Goal: Task Accomplishment & Management: Use online tool/utility

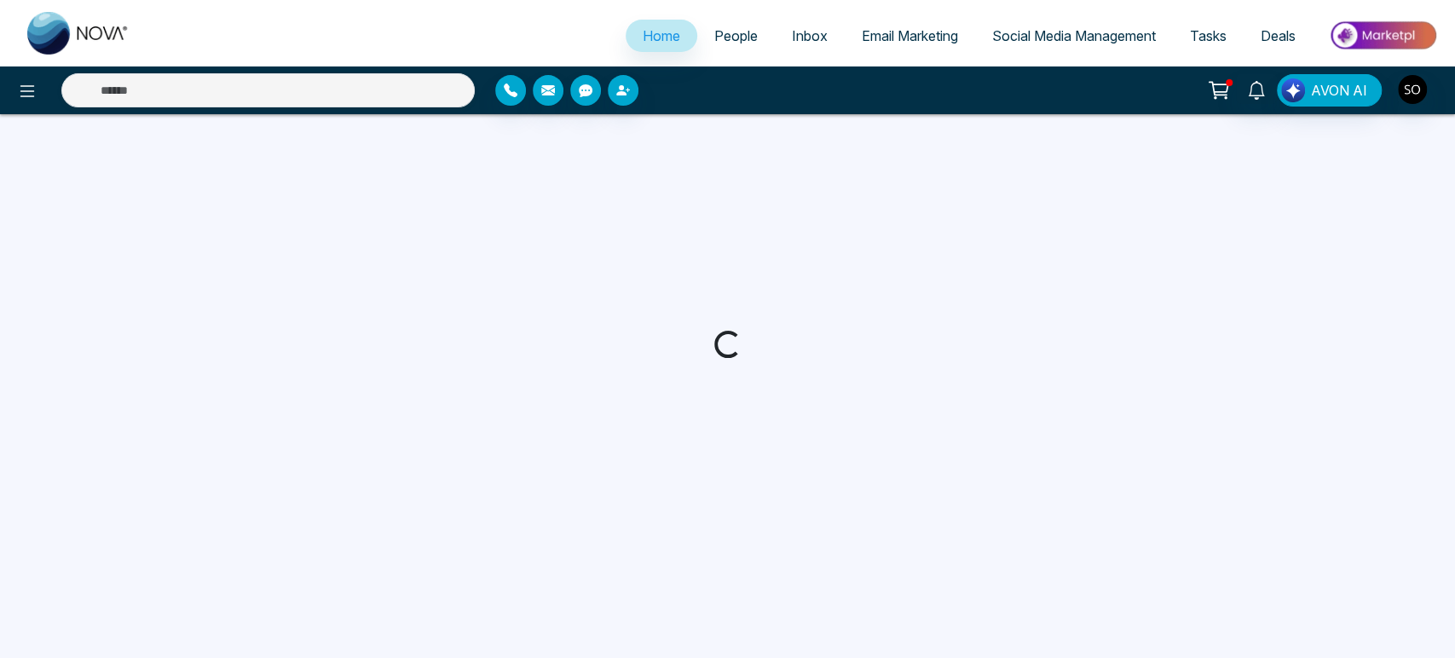
select select "*"
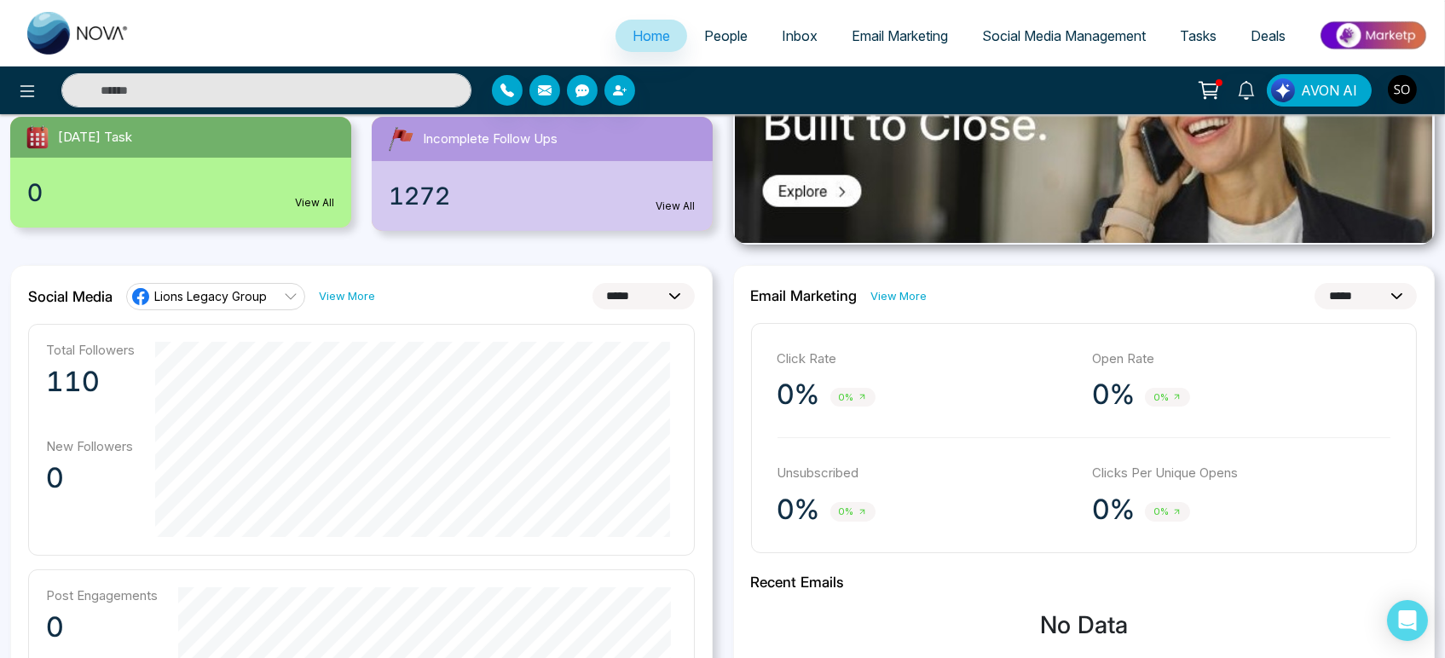
scroll to position [189, 0]
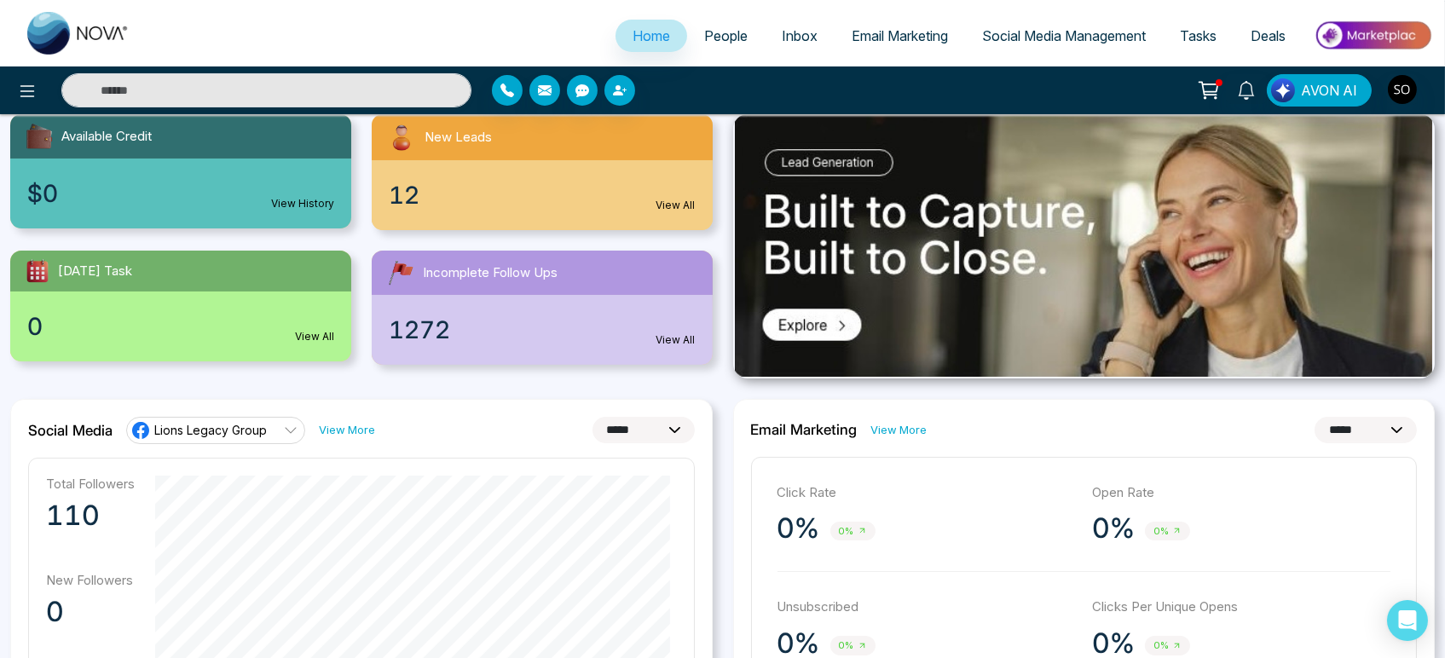
click at [858, 44] on span "Email Marketing" at bounding box center [900, 35] width 96 height 17
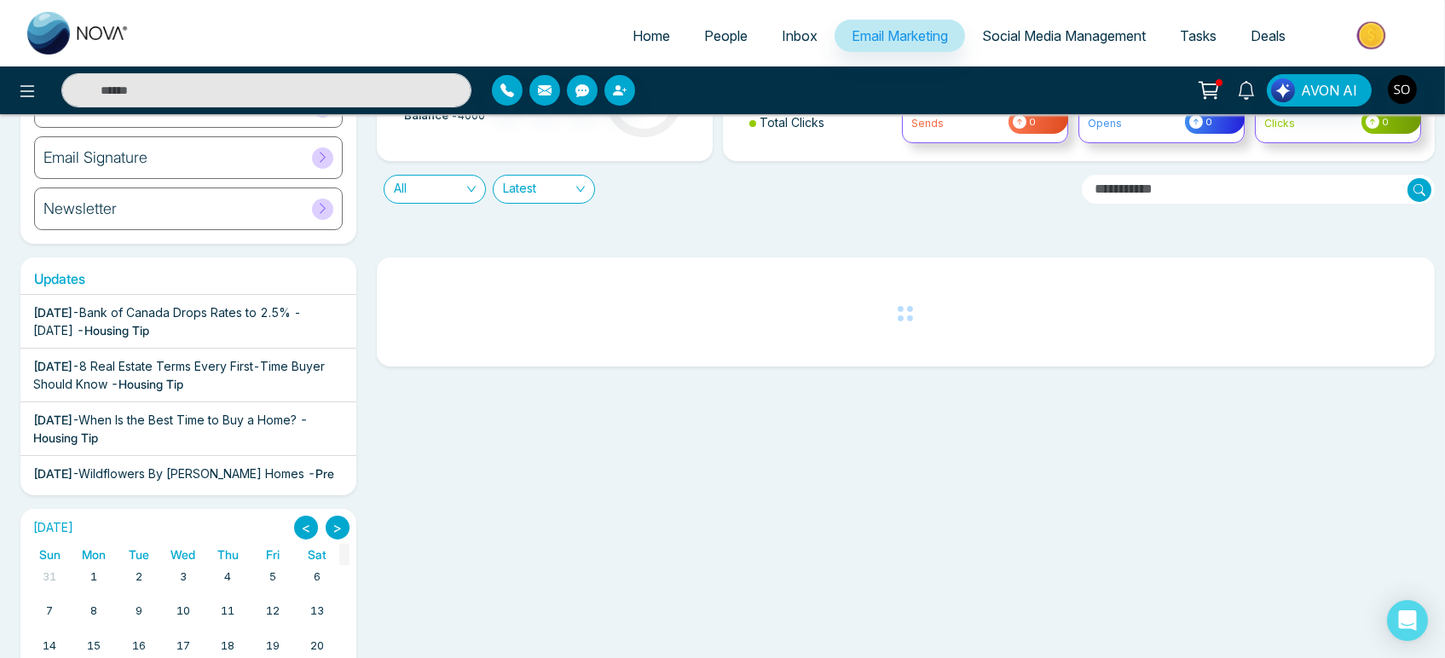
click at [165, 338] on span "Bank of Canada Drops Rates to 2.5% - [DATE]" at bounding box center [167, 321] width 268 height 32
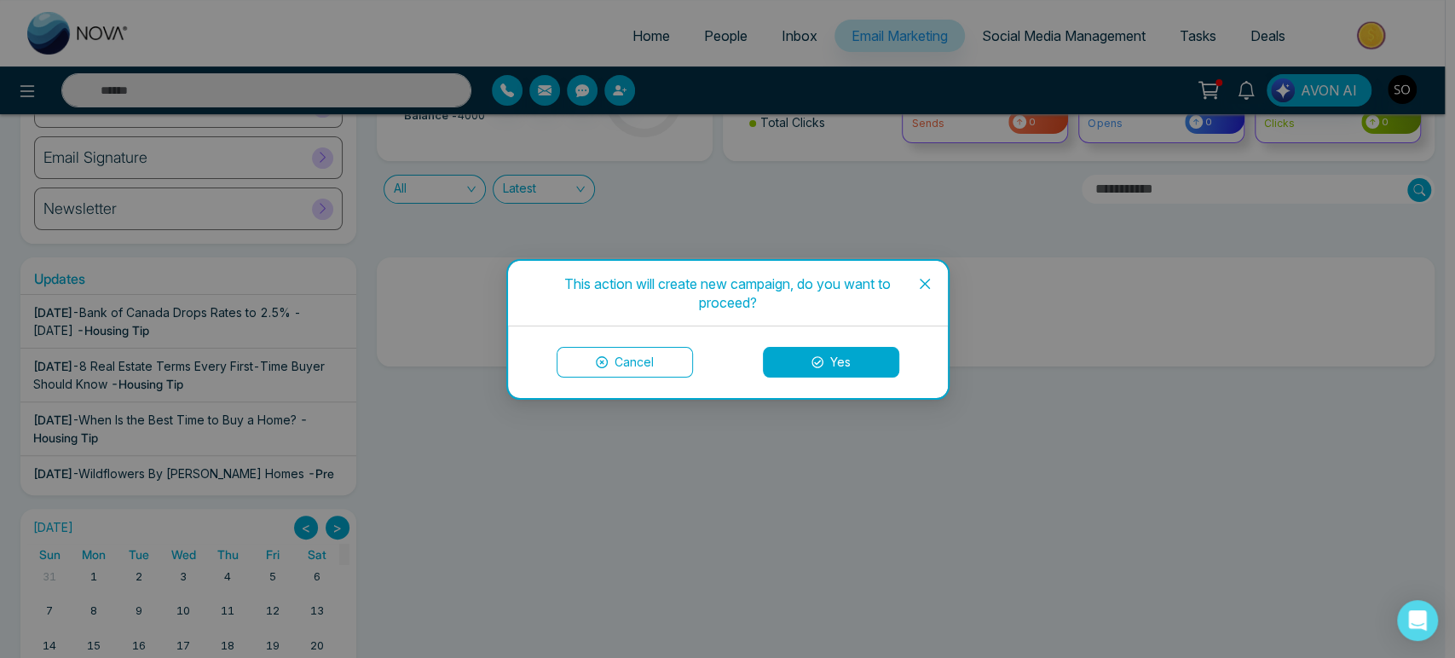
click at [829, 355] on button "Yes" at bounding box center [831, 362] width 136 height 31
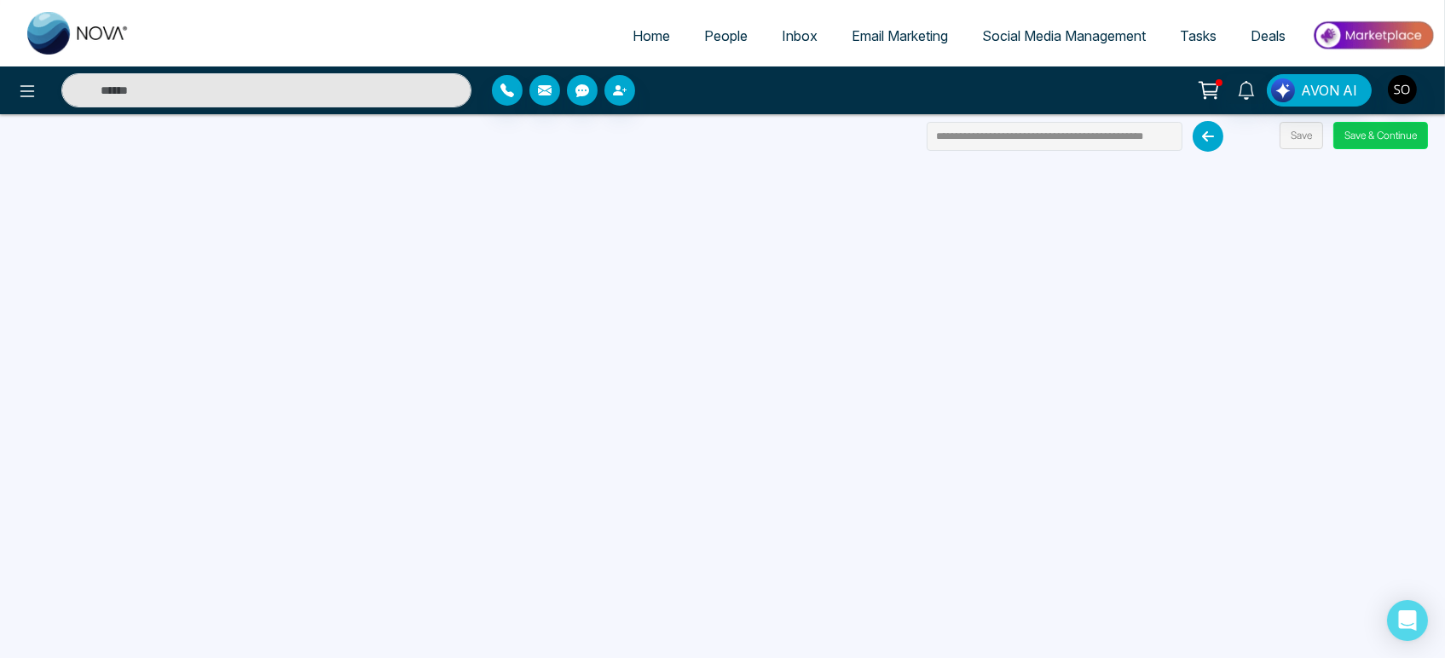
click at [1373, 140] on button "Save & Continue" at bounding box center [1380, 135] width 95 height 27
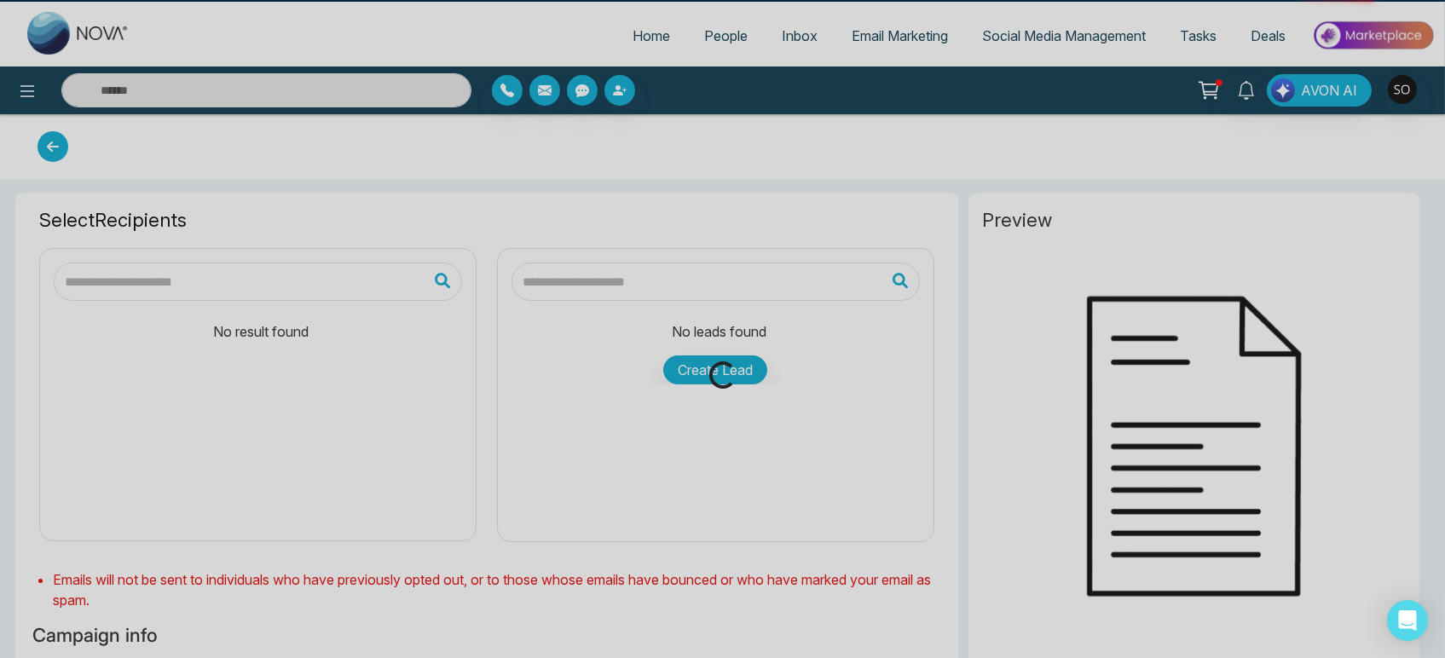
scroll to position [95, 0]
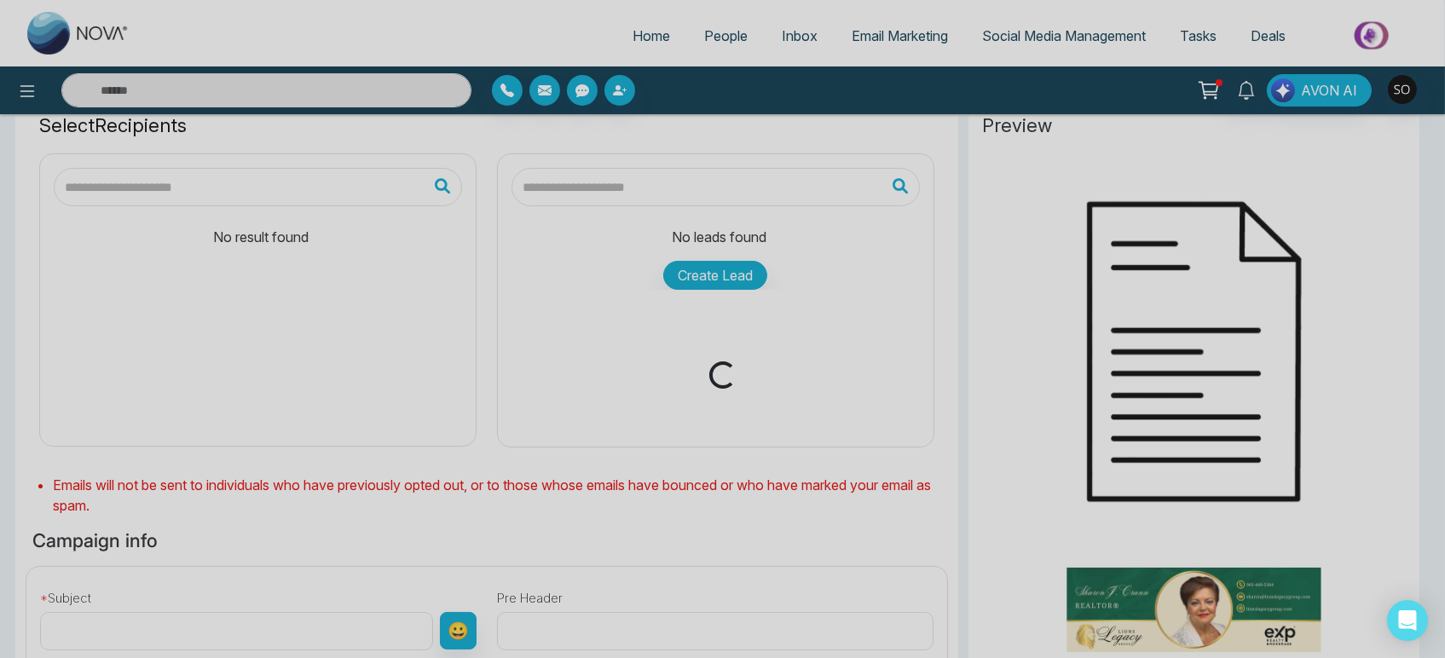
type input "**********"
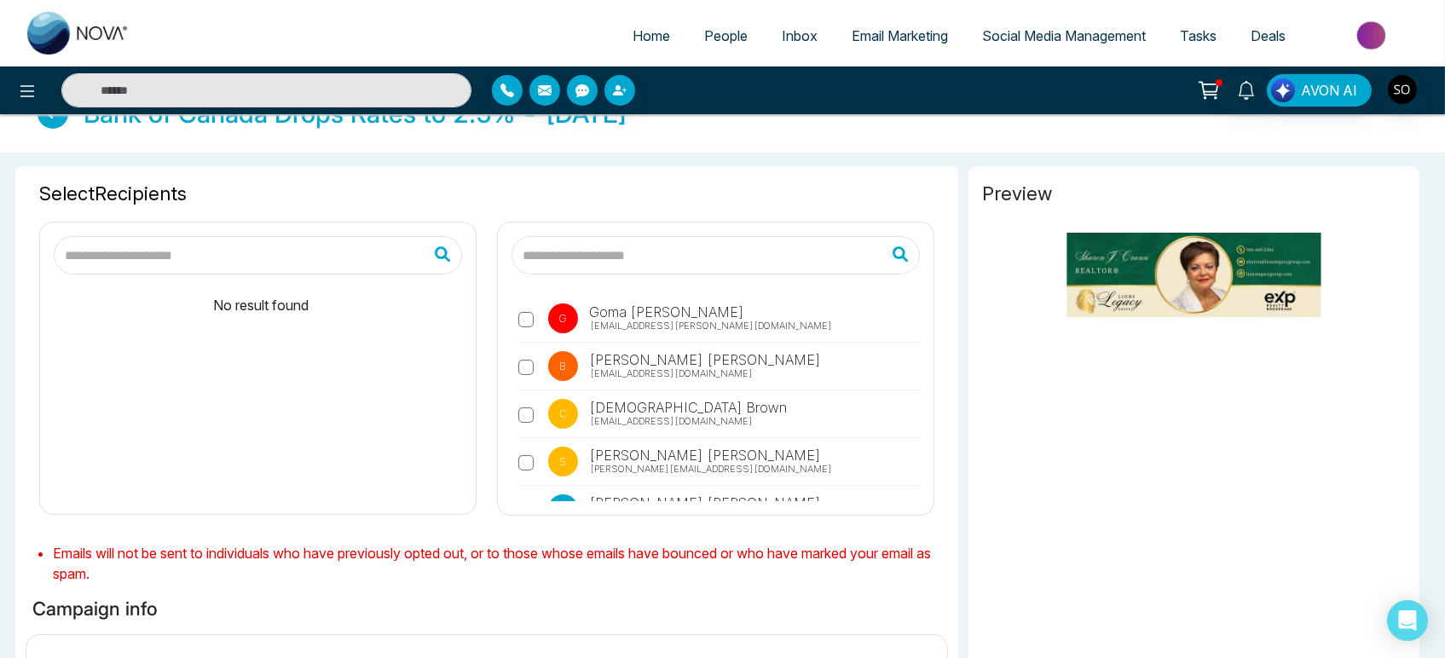
scroll to position [0, 0]
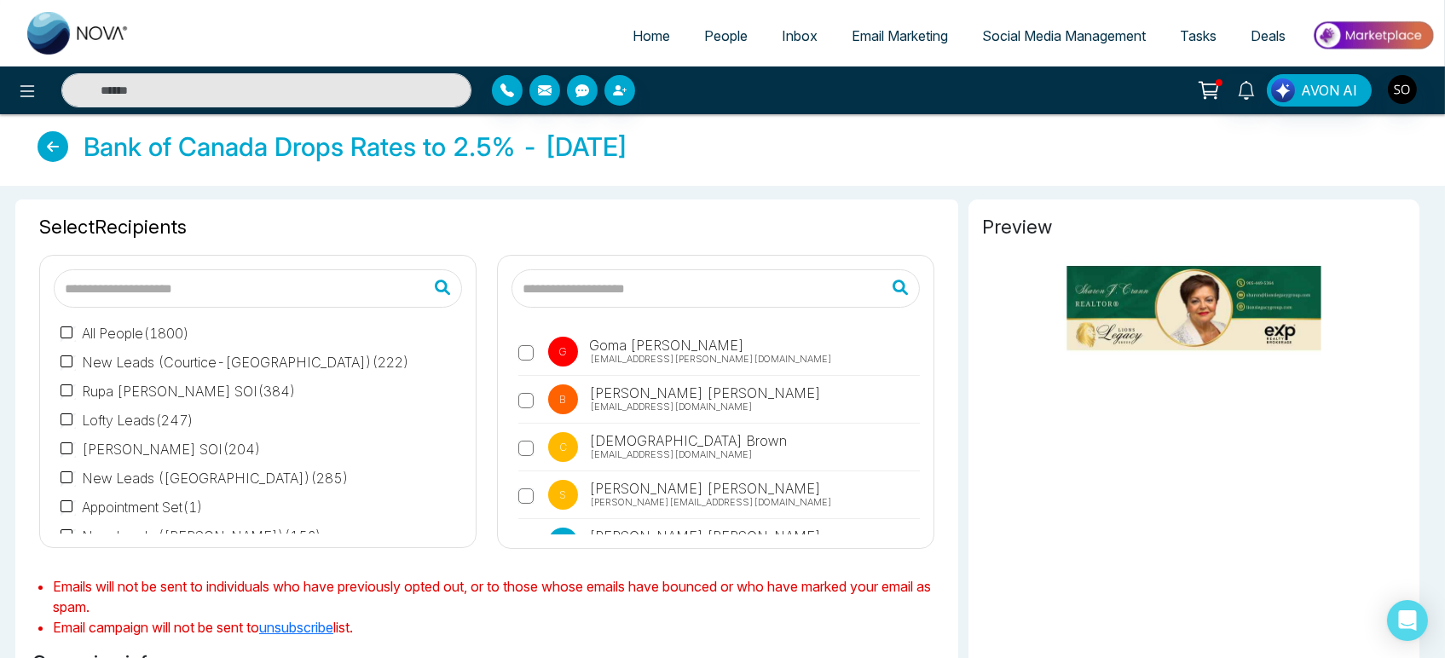
click at [590, 308] on input "text" at bounding box center [715, 288] width 408 height 38
type input "**********"
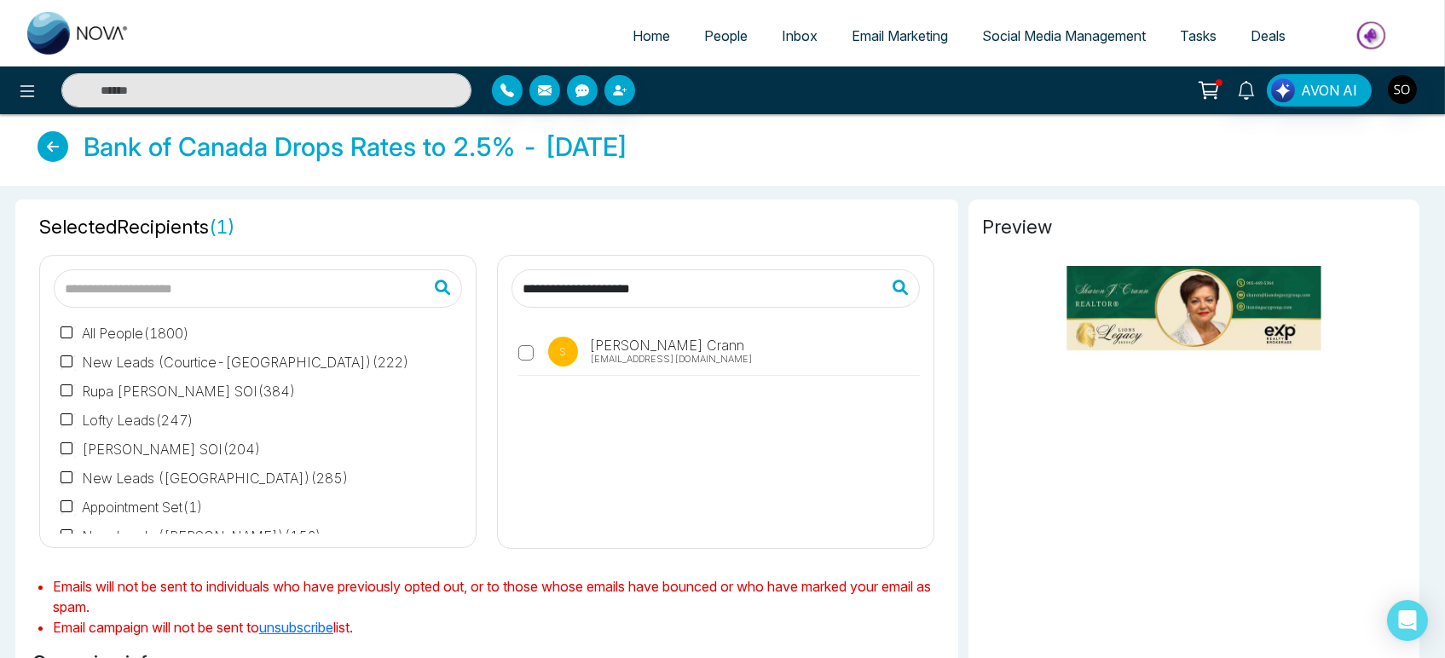
click at [738, 308] on input "**********" at bounding box center [715, 288] width 408 height 38
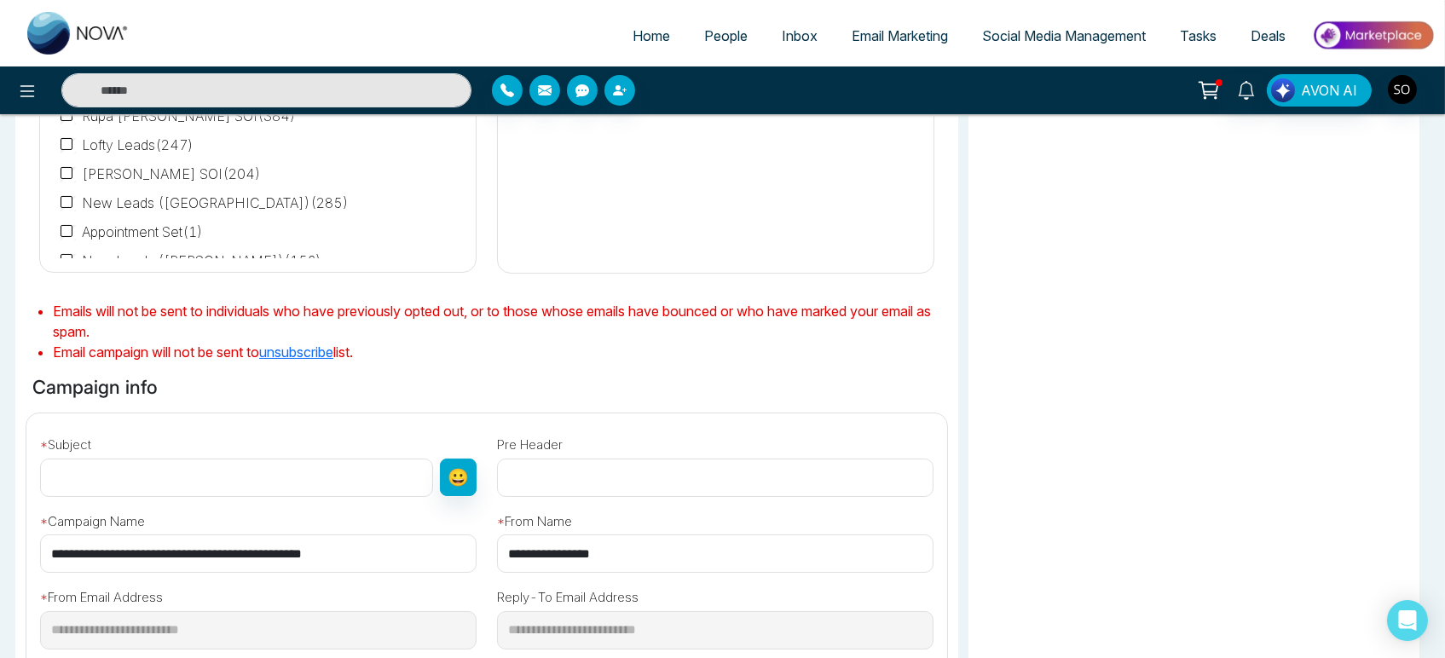
scroll to position [284, 0]
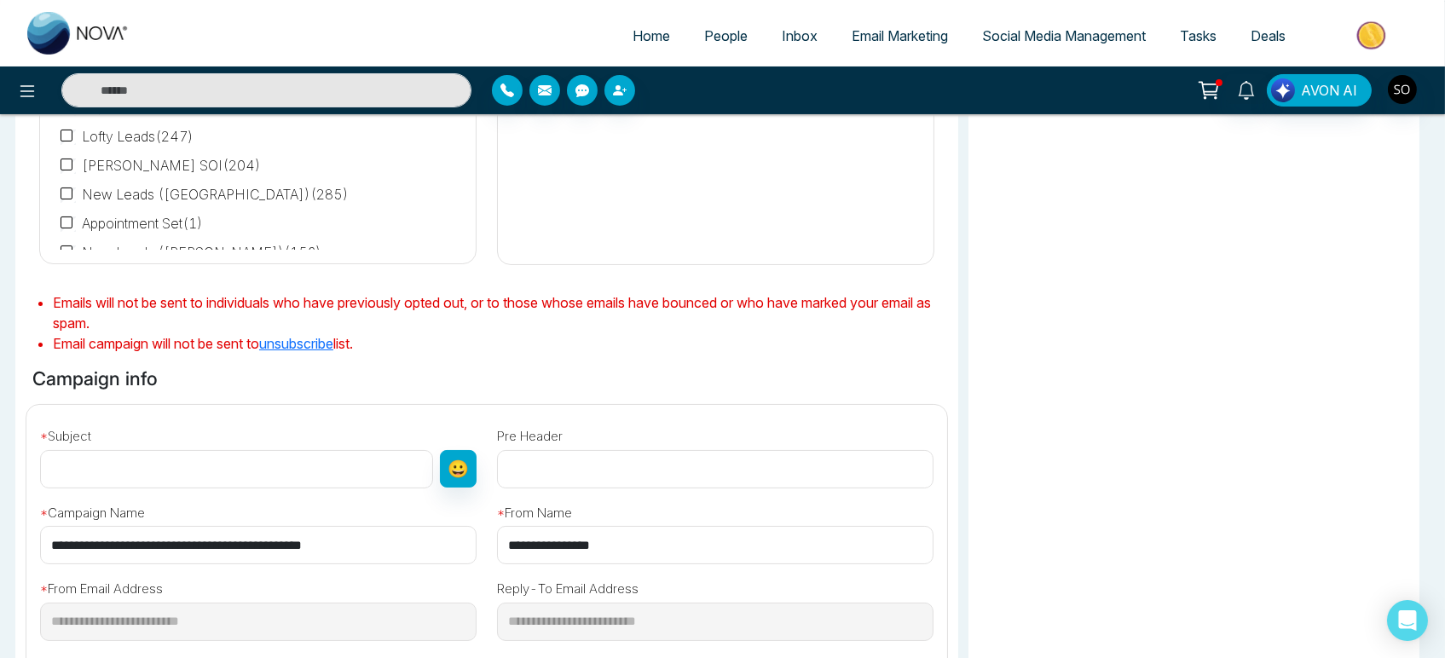
click at [105, 488] on input "text" at bounding box center [236, 469] width 393 height 38
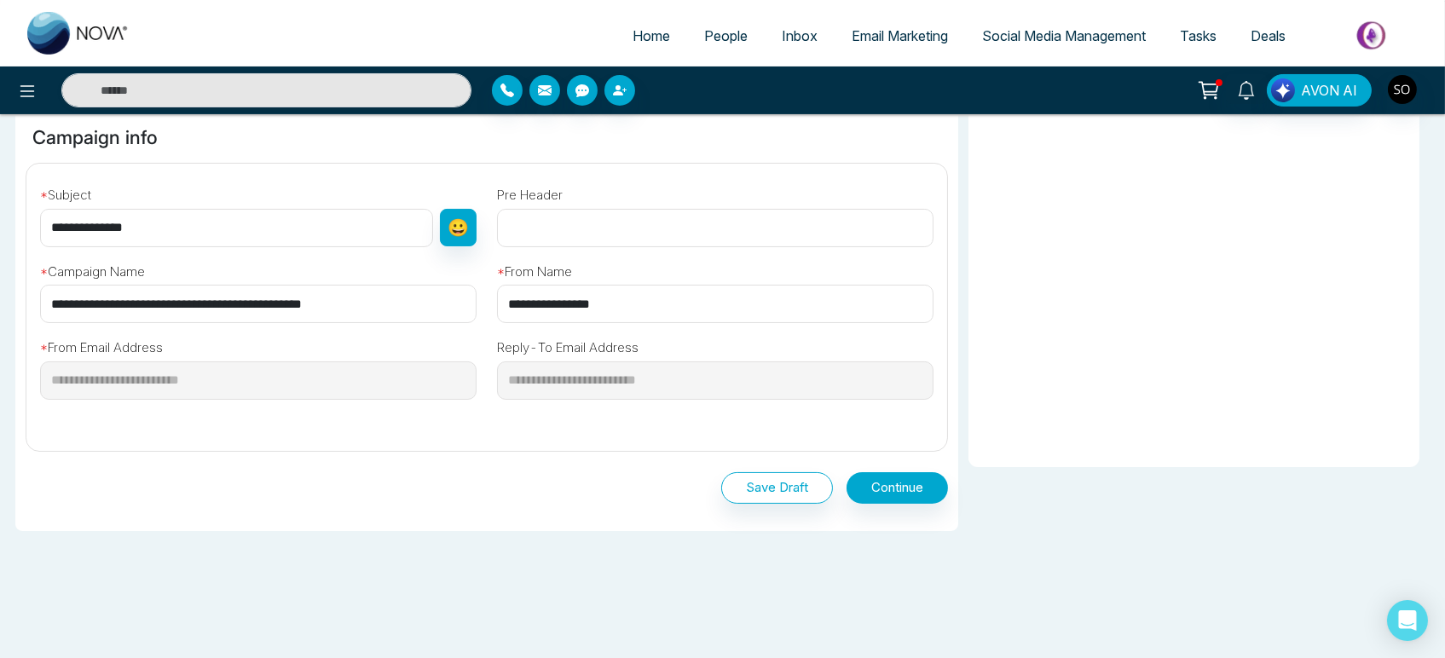
scroll to position [568, 0]
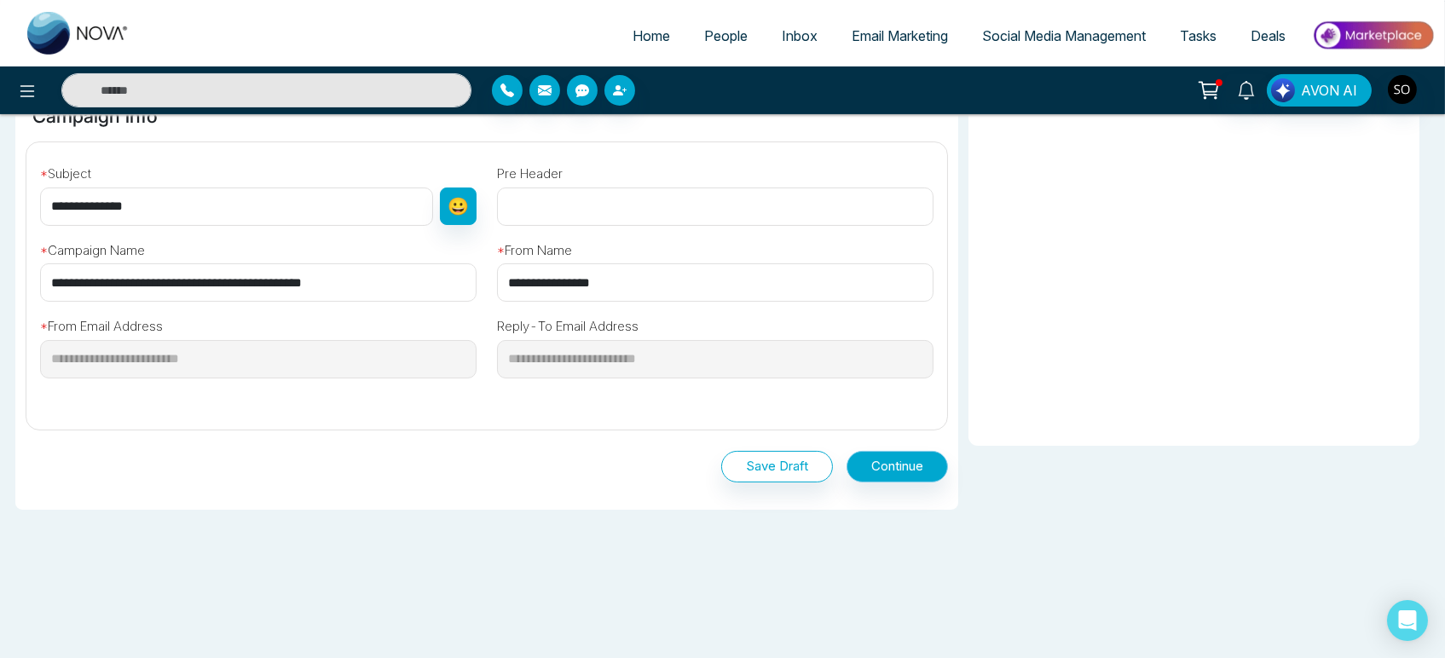
type input "**********"
click at [880, 482] on button "Continue" at bounding box center [896, 467] width 101 height 32
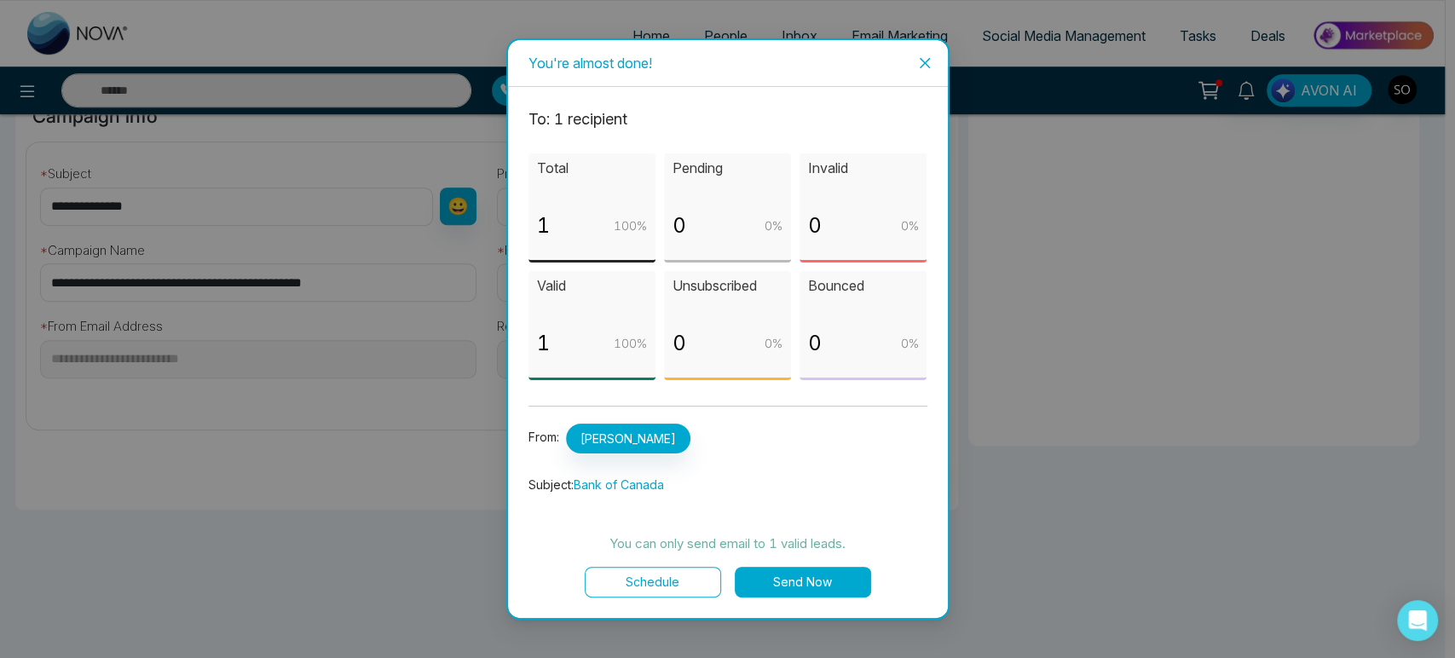
click at [829, 598] on button "Send Now" at bounding box center [803, 582] width 136 height 31
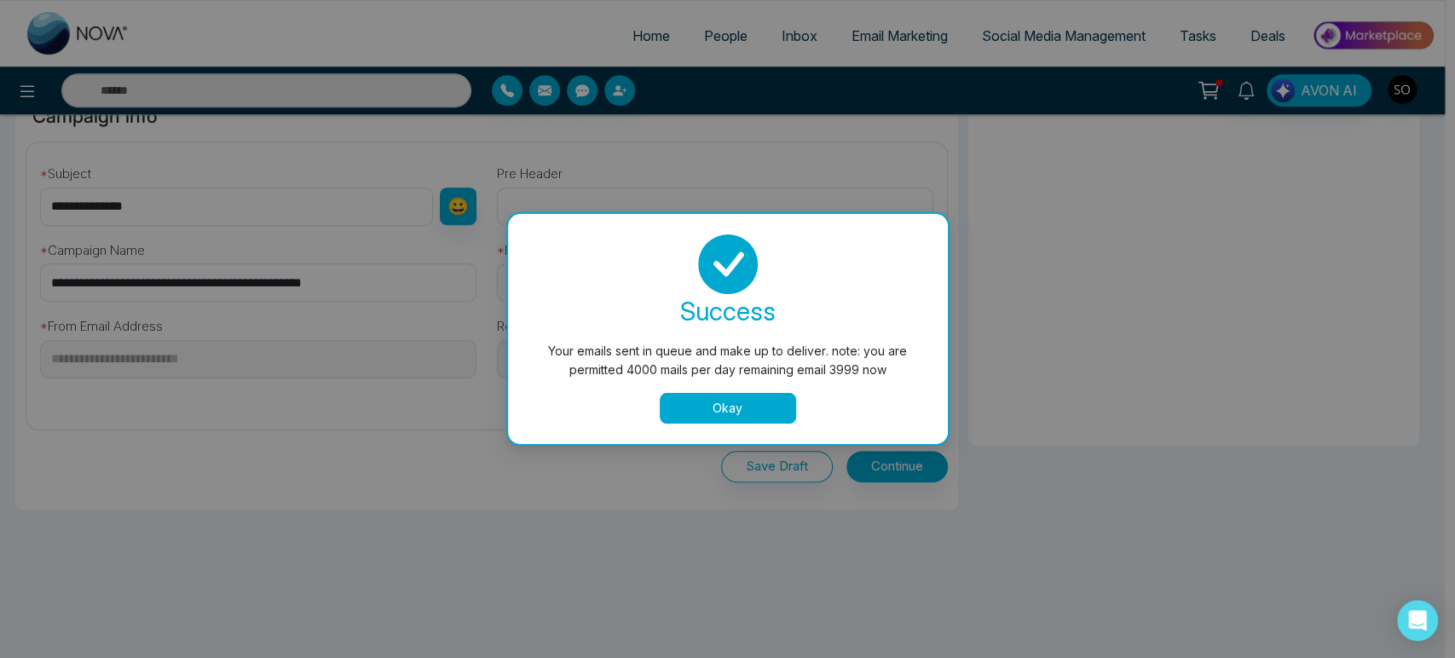
click at [747, 410] on button "Okay" at bounding box center [728, 408] width 136 height 31
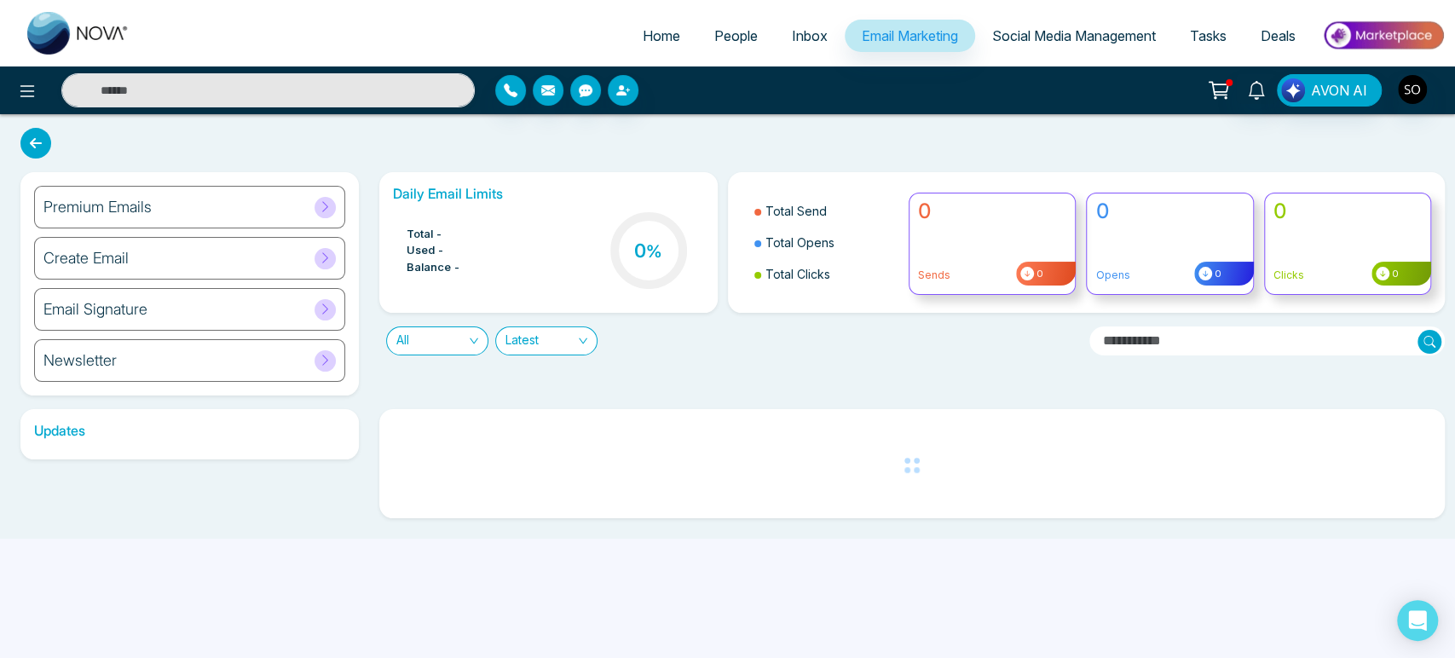
click at [875, 44] on span "Email Marketing" at bounding box center [910, 35] width 96 height 17
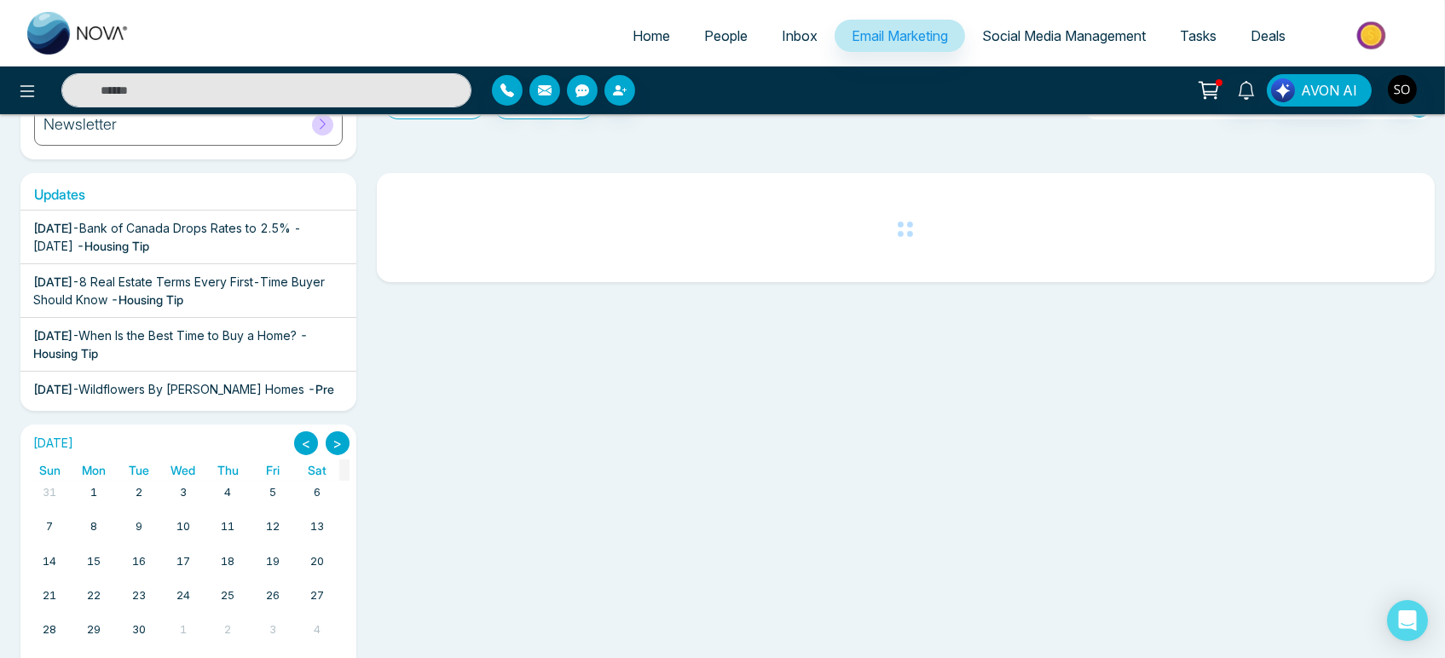
scroll to position [284, 0]
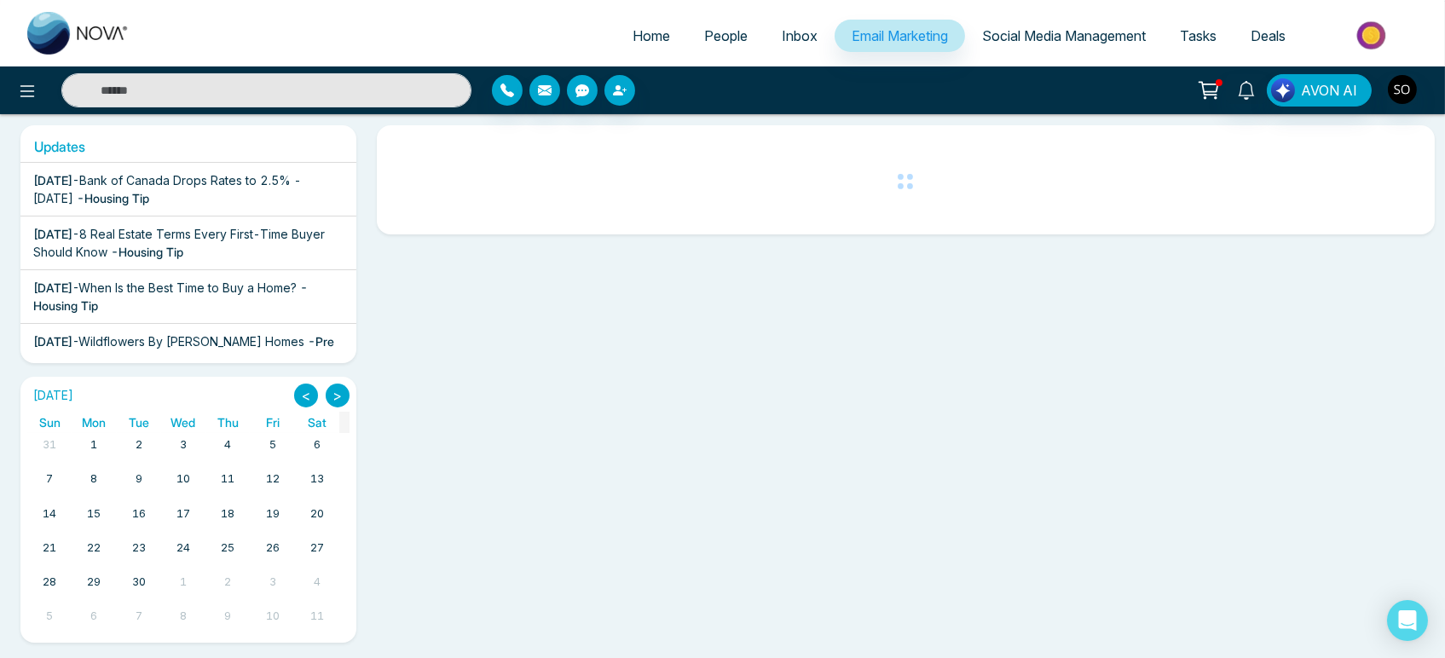
click at [168, 259] on span "8 Real Estate Terms Every First-Time Buyer Should Know" at bounding box center [179, 243] width 292 height 32
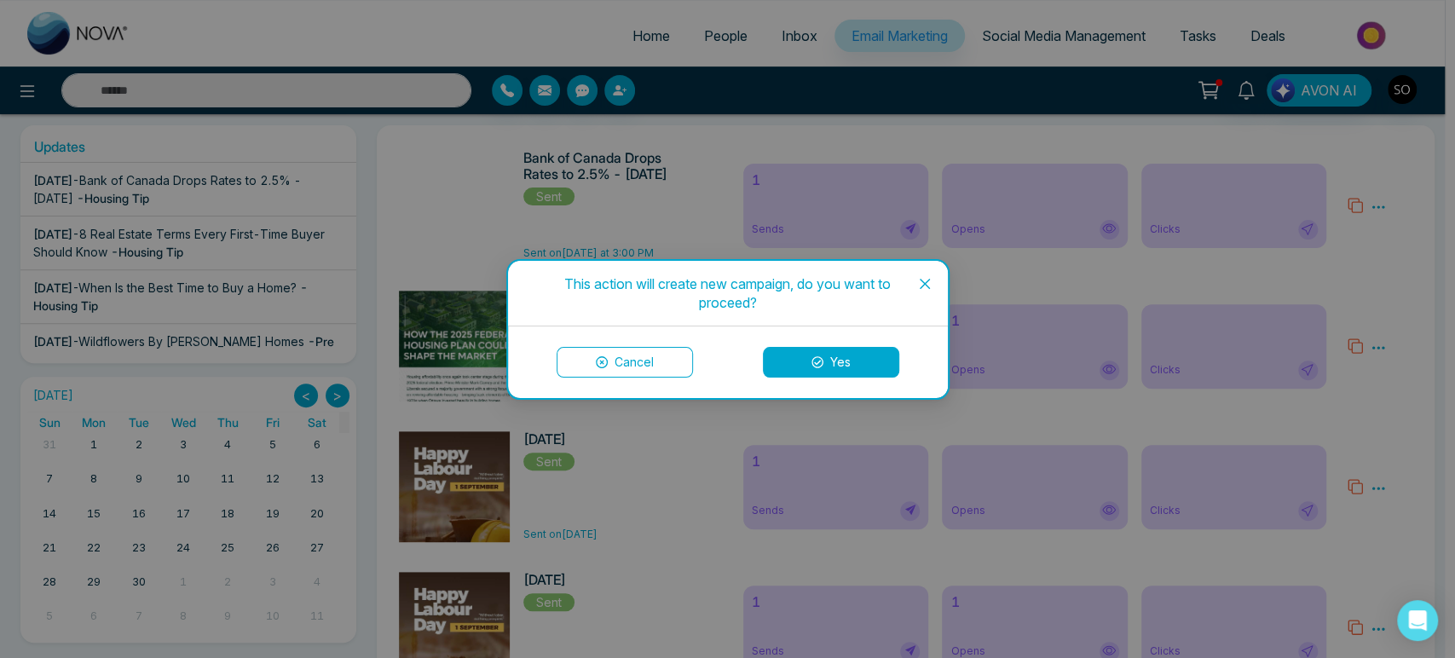
click at [808, 355] on button "Yes" at bounding box center [831, 362] width 136 height 31
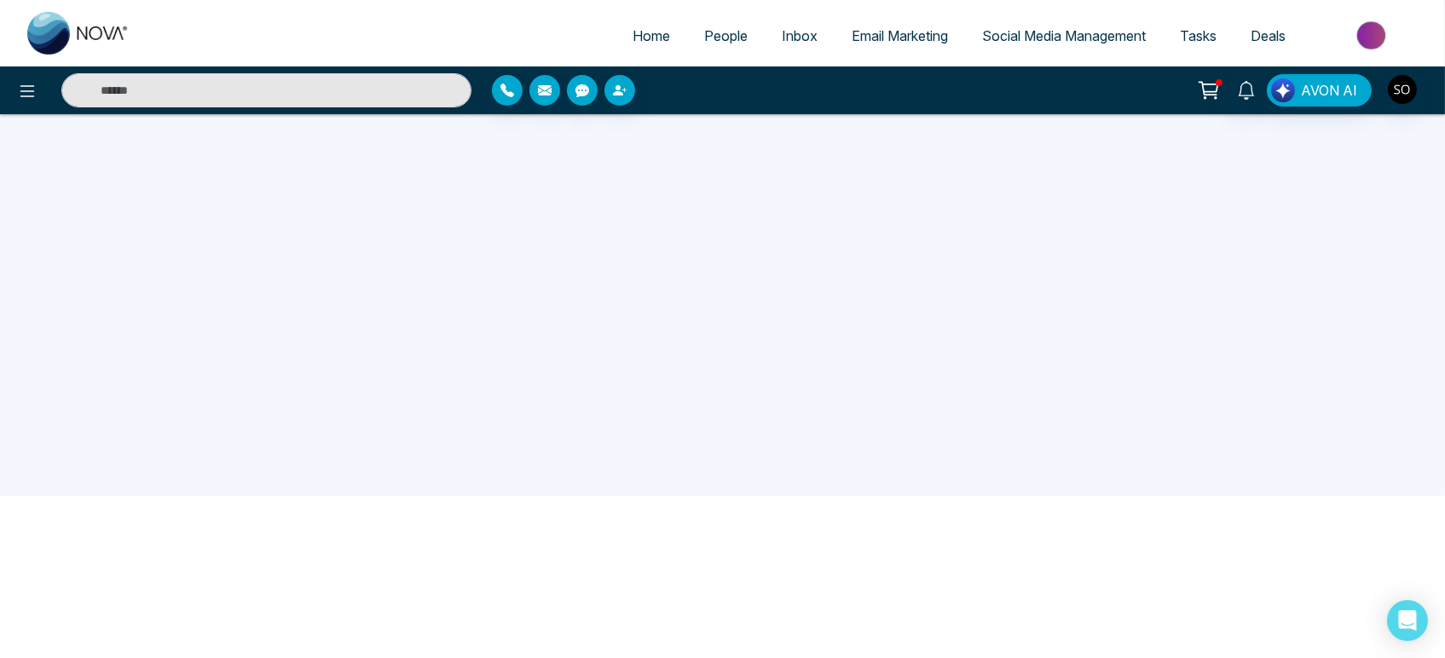
scroll to position [168, 0]
click at [704, 44] on span "People" at bounding box center [725, 35] width 43 height 17
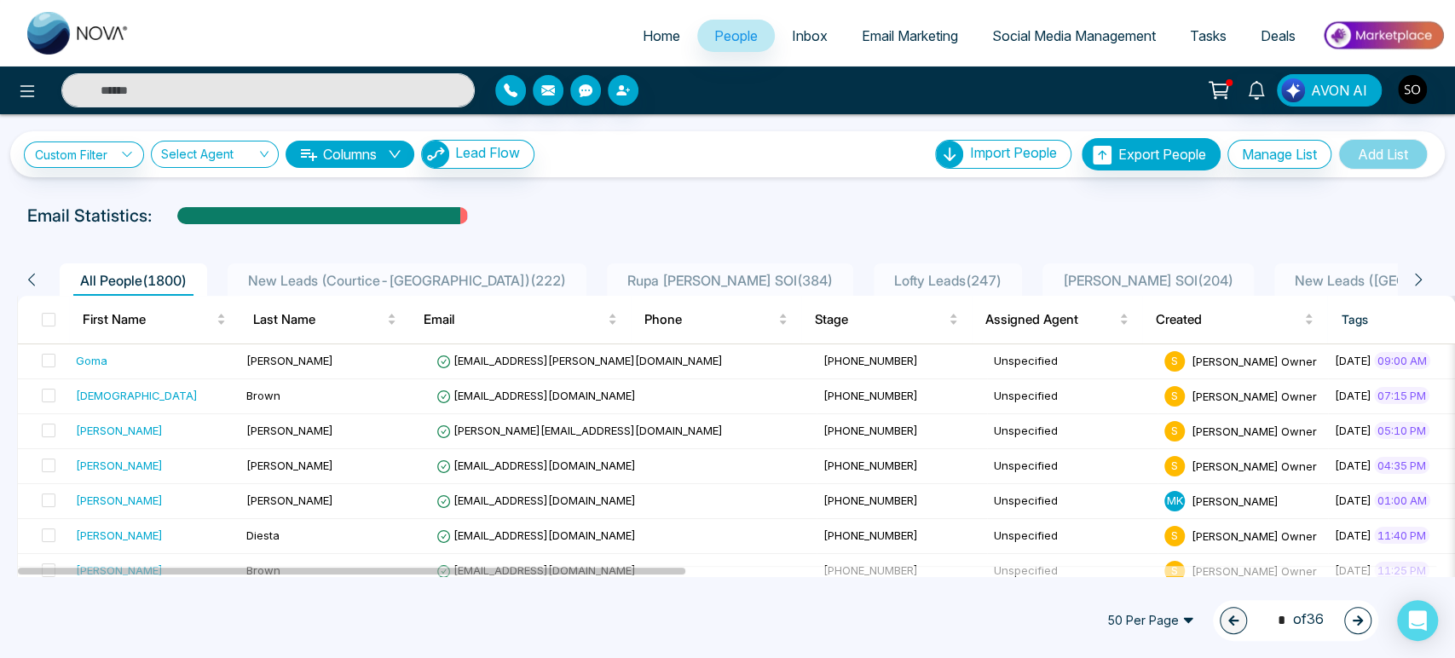
click at [918, 38] on span "Email Marketing" at bounding box center [910, 35] width 96 height 17
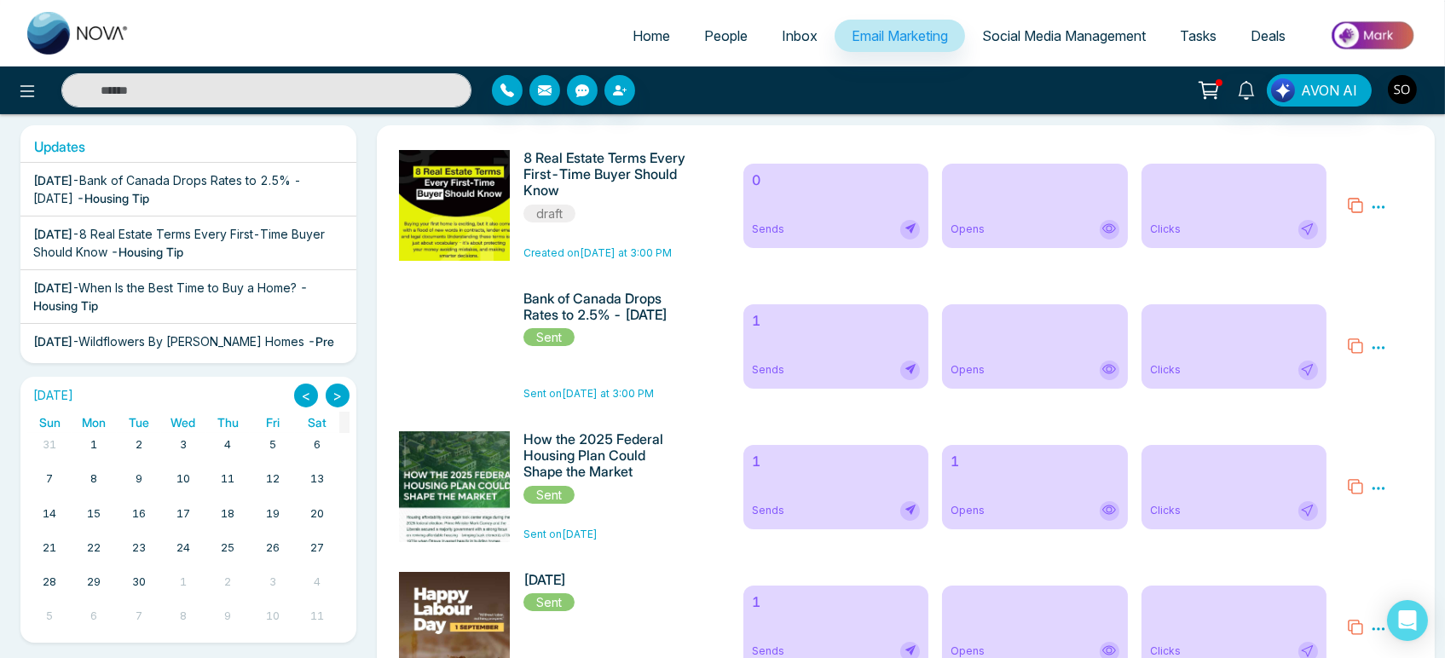
scroll to position [95, 0]
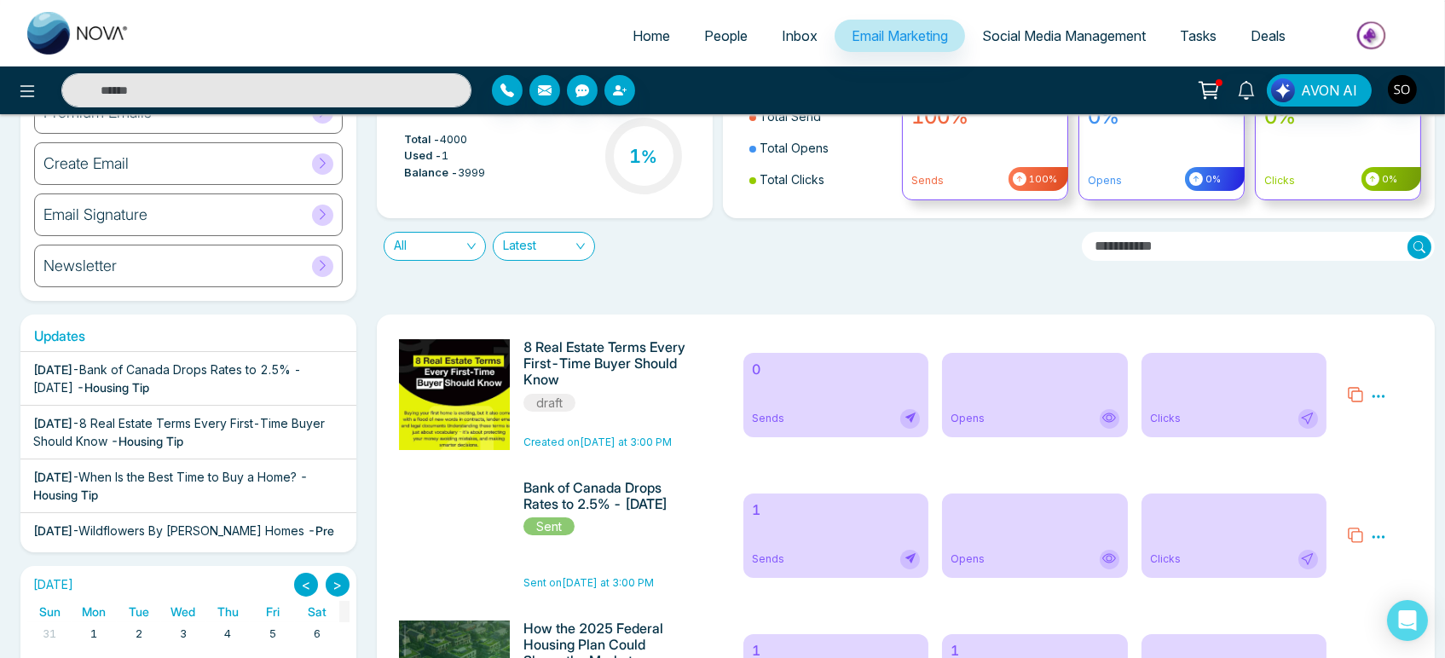
click at [220, 395] on span "Bank of Canada Drops Rates to 2.5% - [DATE]" at bounding box center [167, 378] width 268 height 32
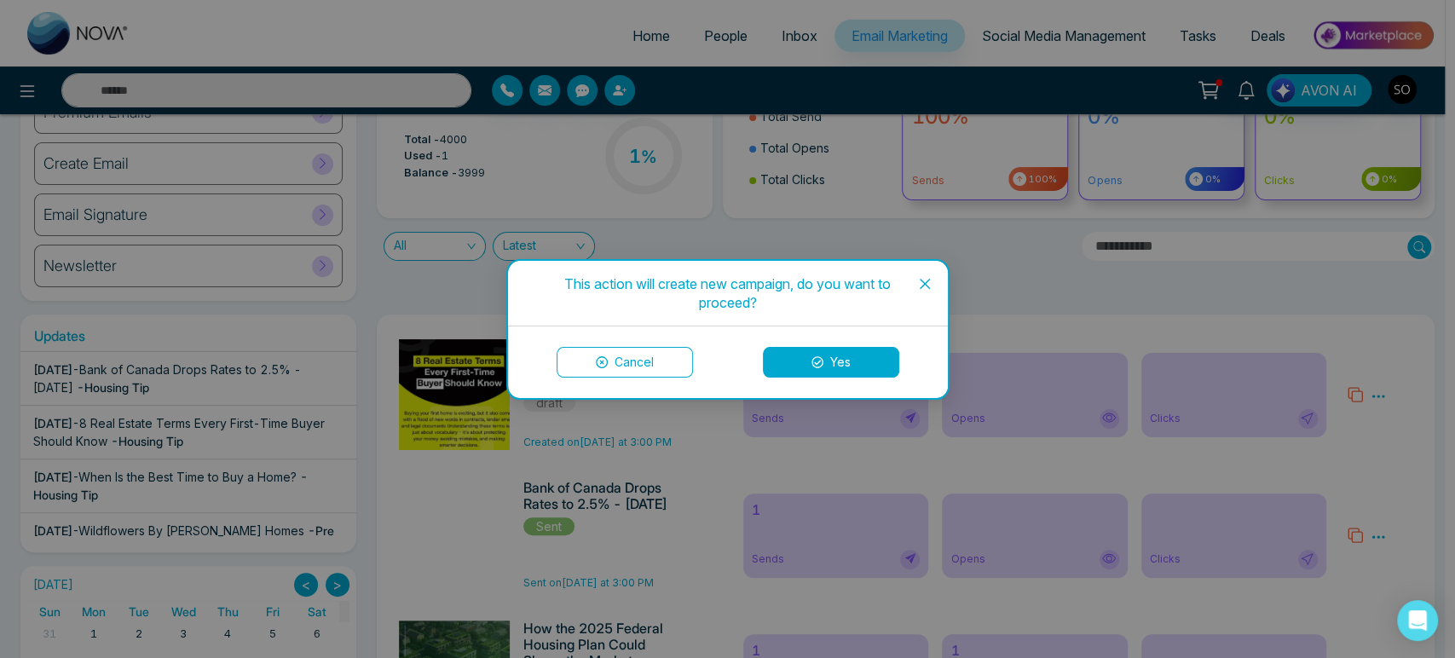
click at [823, 363] on icon at bounding box center [817, 362] width 12 height 12
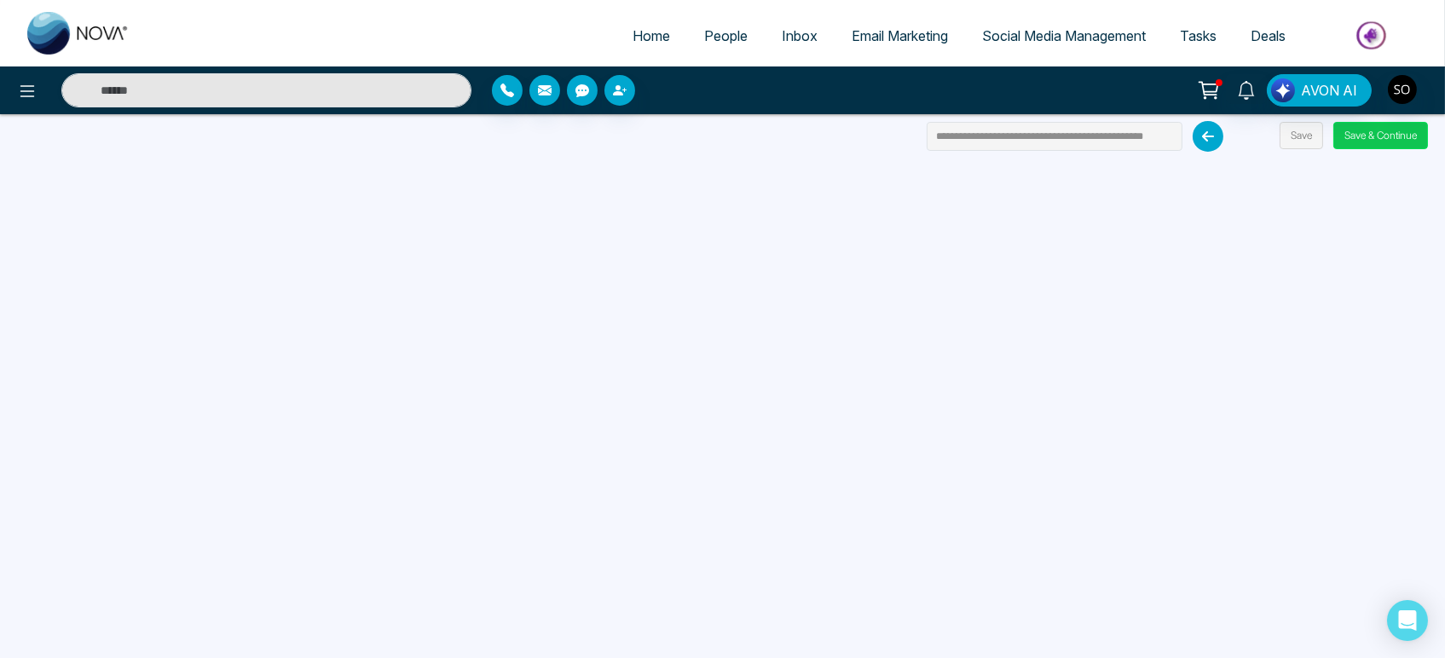
click at [1384, 147] on button "Save & Continue" at bounding box center [1380, 135] width 95 height 27
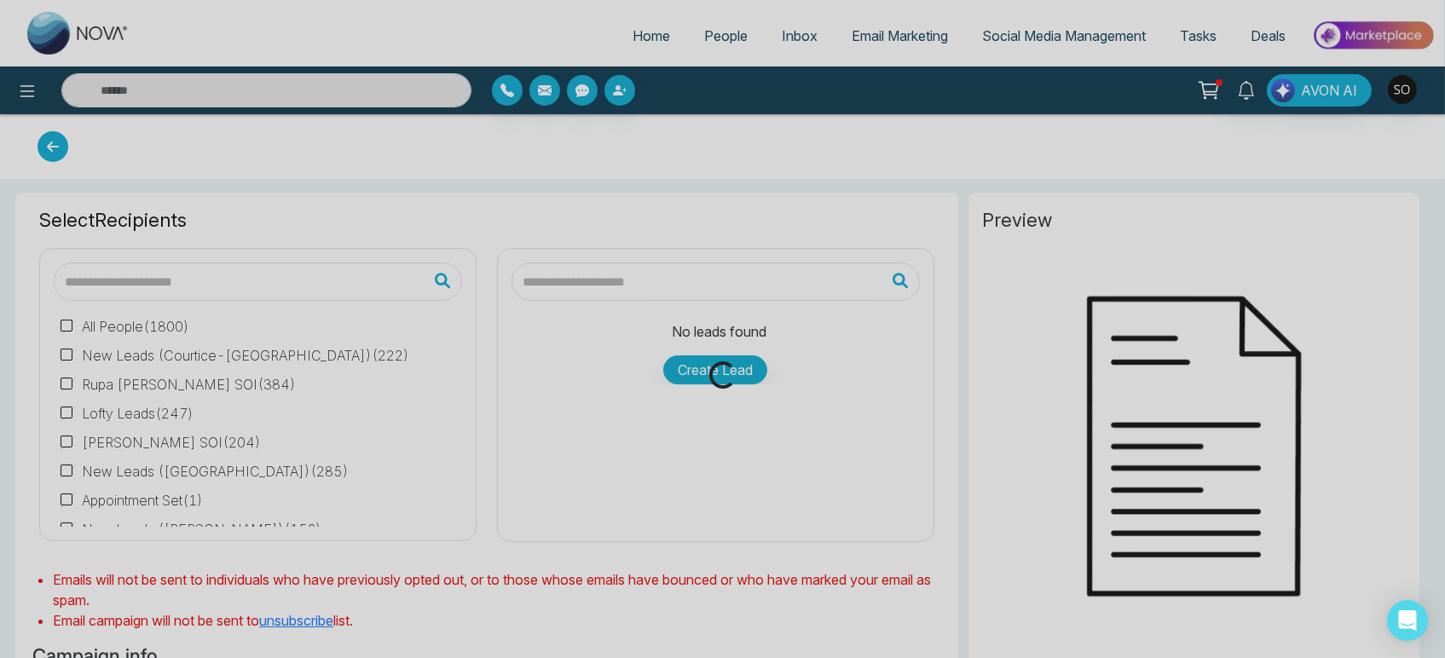
type input "**********"
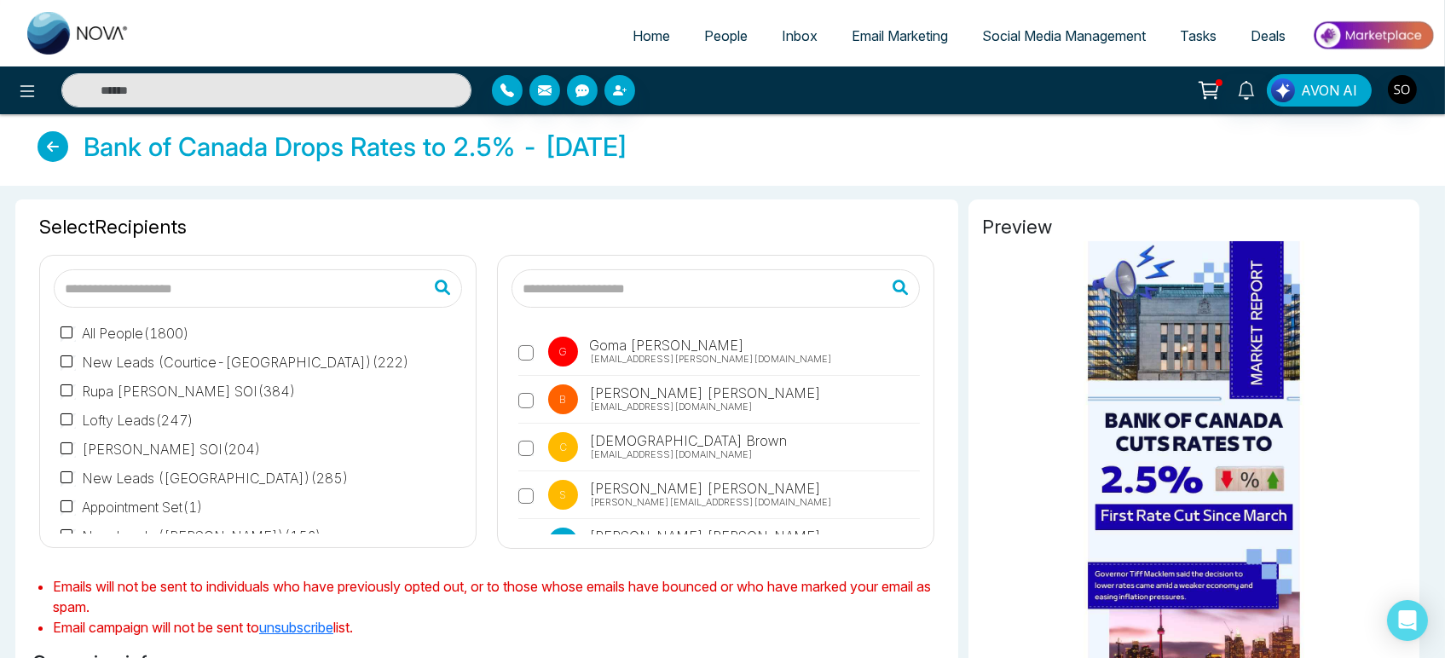
click at [563, 308] on input "text" at bounding box center [715, 288] width 408 height 38
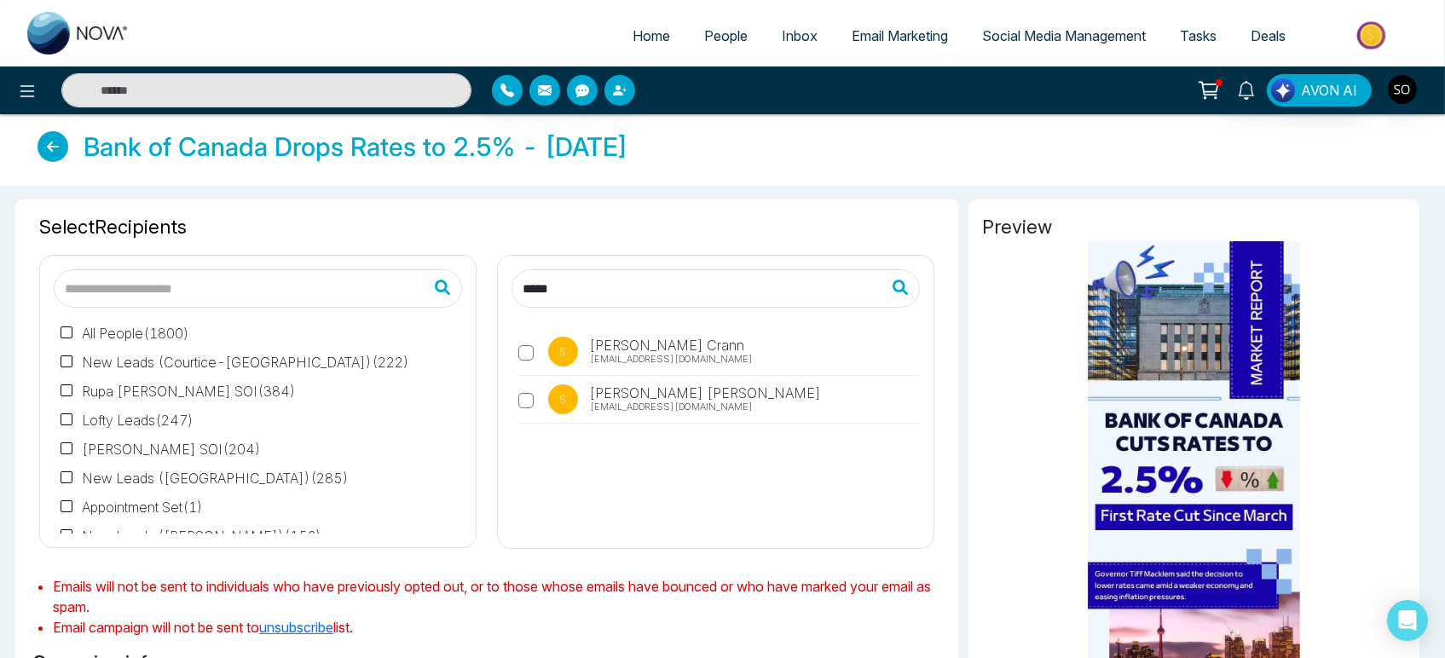
type input "*****"
click at [562, 534] on div "S [PERSON_NAME] [EMAIL_ADDRESS][DOMAIN_NAME] S [PERSON_NAME] [EMAIL_ADDRESS][DO…" at bounding box center [715, 427] width 408 height 213
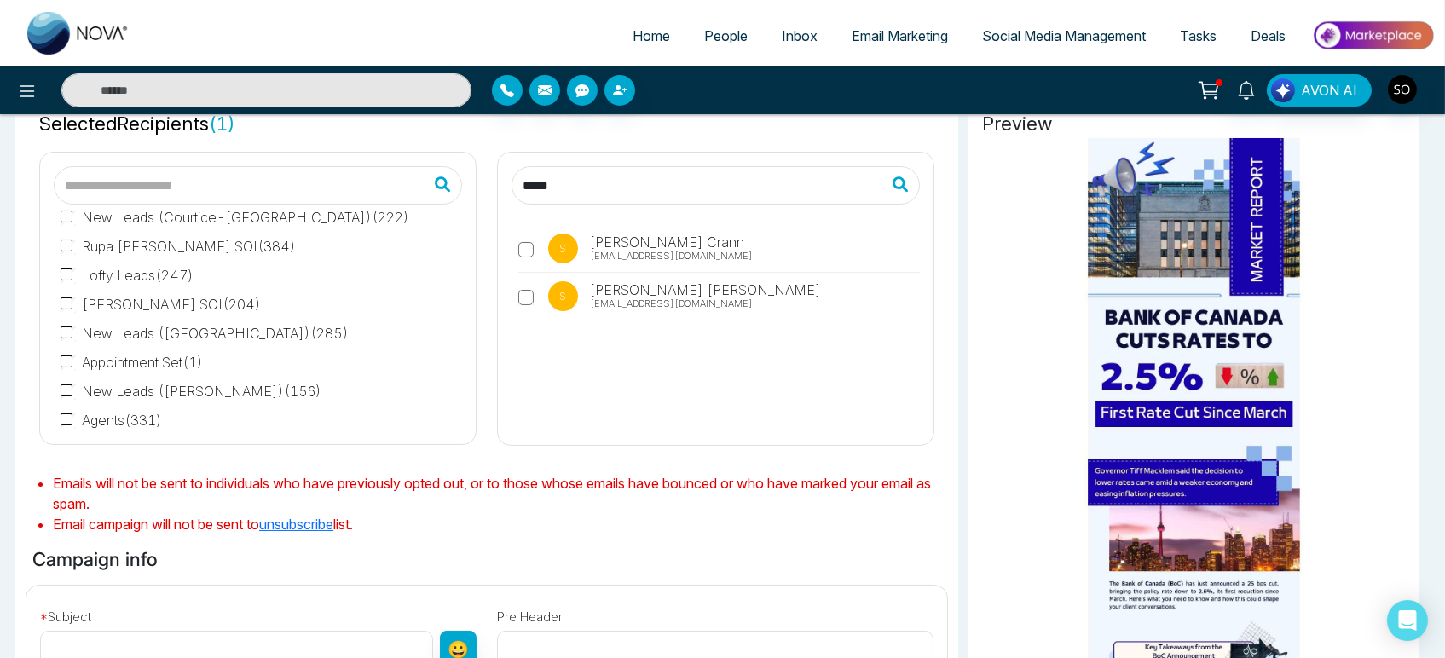
scroll to position [473, 0]
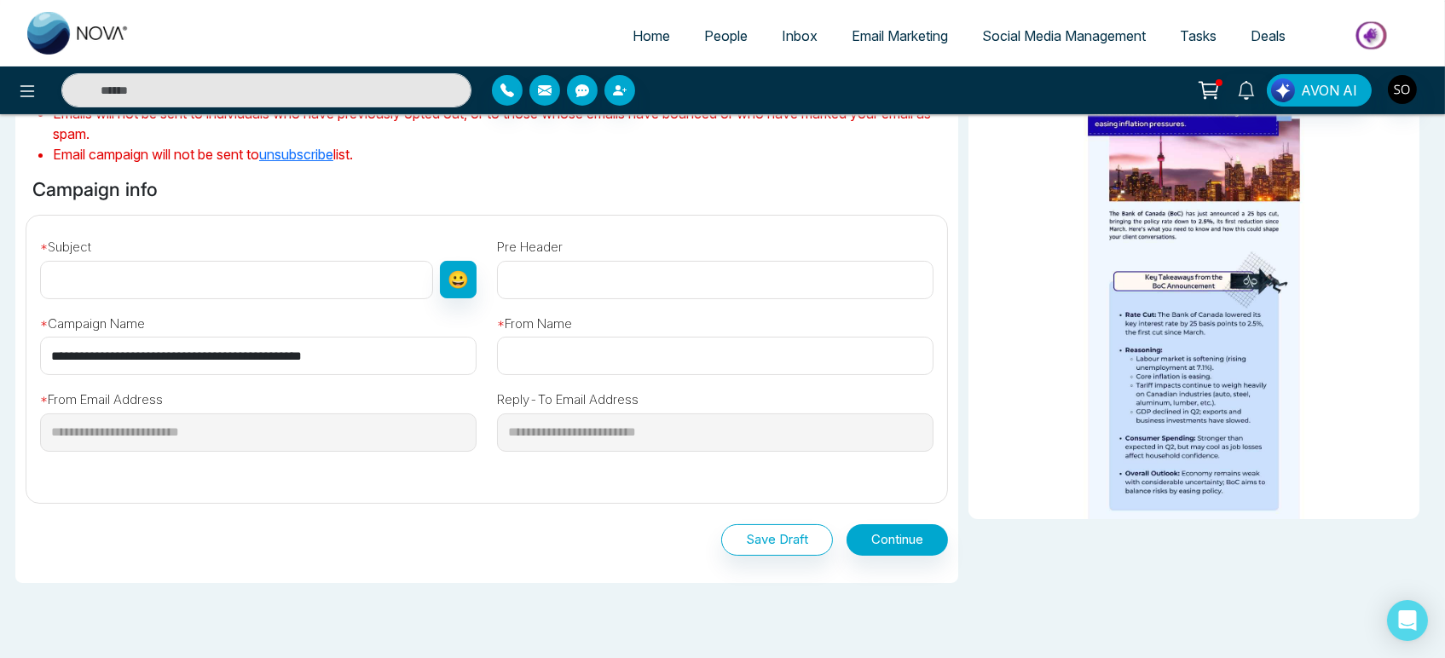
click at [124, 299] on input "text" at bounding box center [236, 280] width 393 height 38
type input "**********"
click at [540, 375] on input "text" at bounding box center [715, 356] width 436 height 38
type input "**********"
click at [895, 556] on button "Continue" at bounding box center [896, 540] width 101 height 32
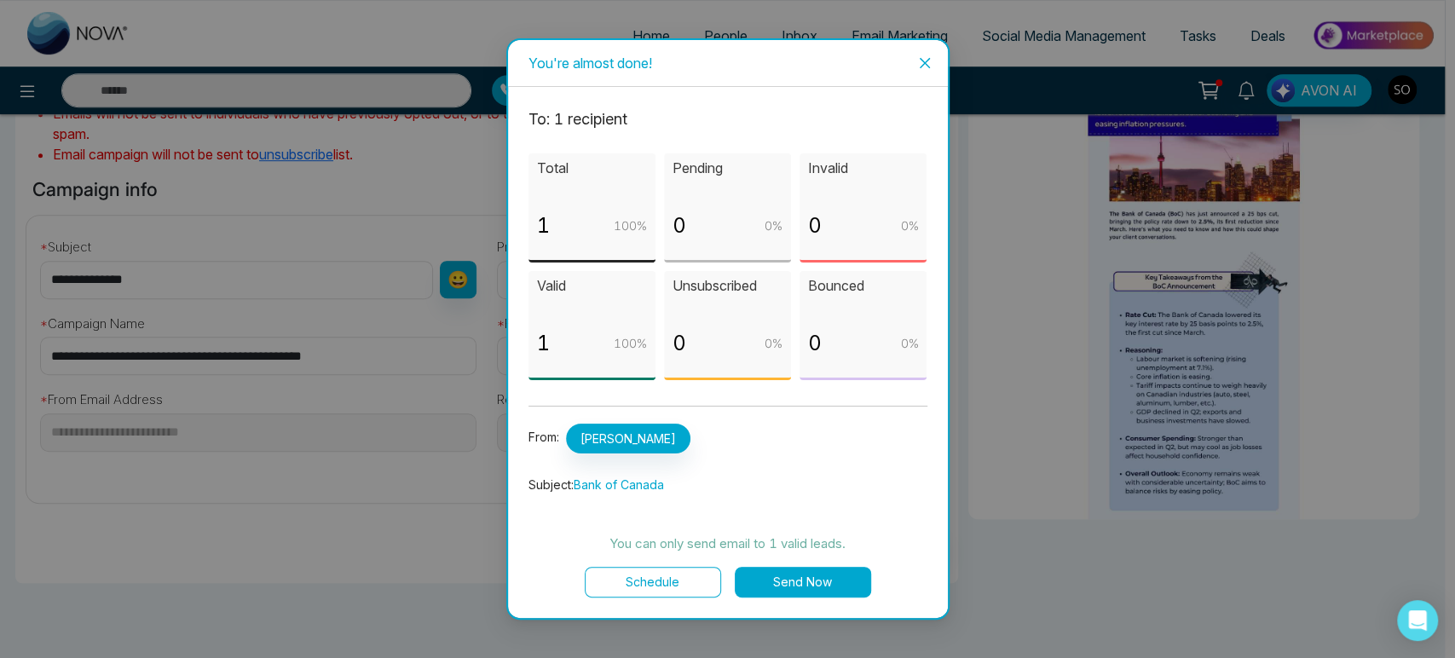
click at [803, 587] on button "Send Now" at bounding box center [803, 582] width 136 height 31
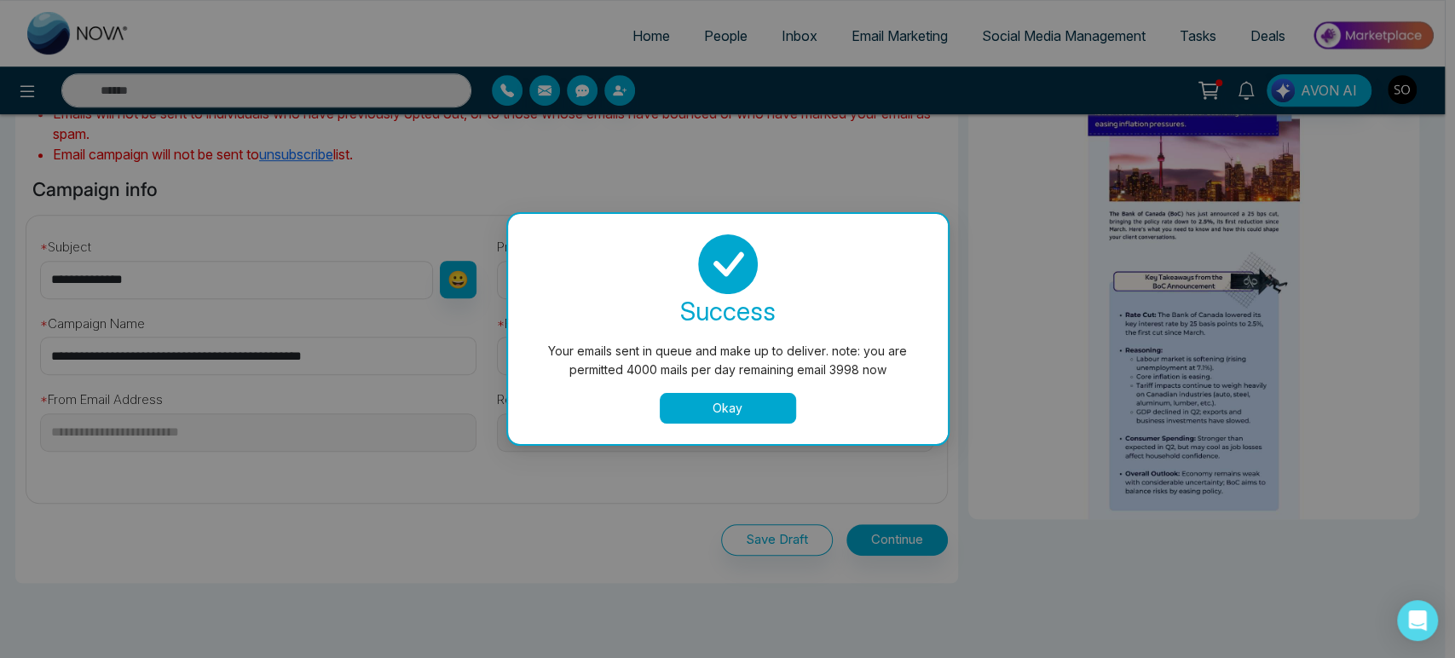
click at [738, 396] on button "Okay" at bounding box center [728, 408] width 136 height 31
